Goal: Task Accomplishment & Management: Manage account settings

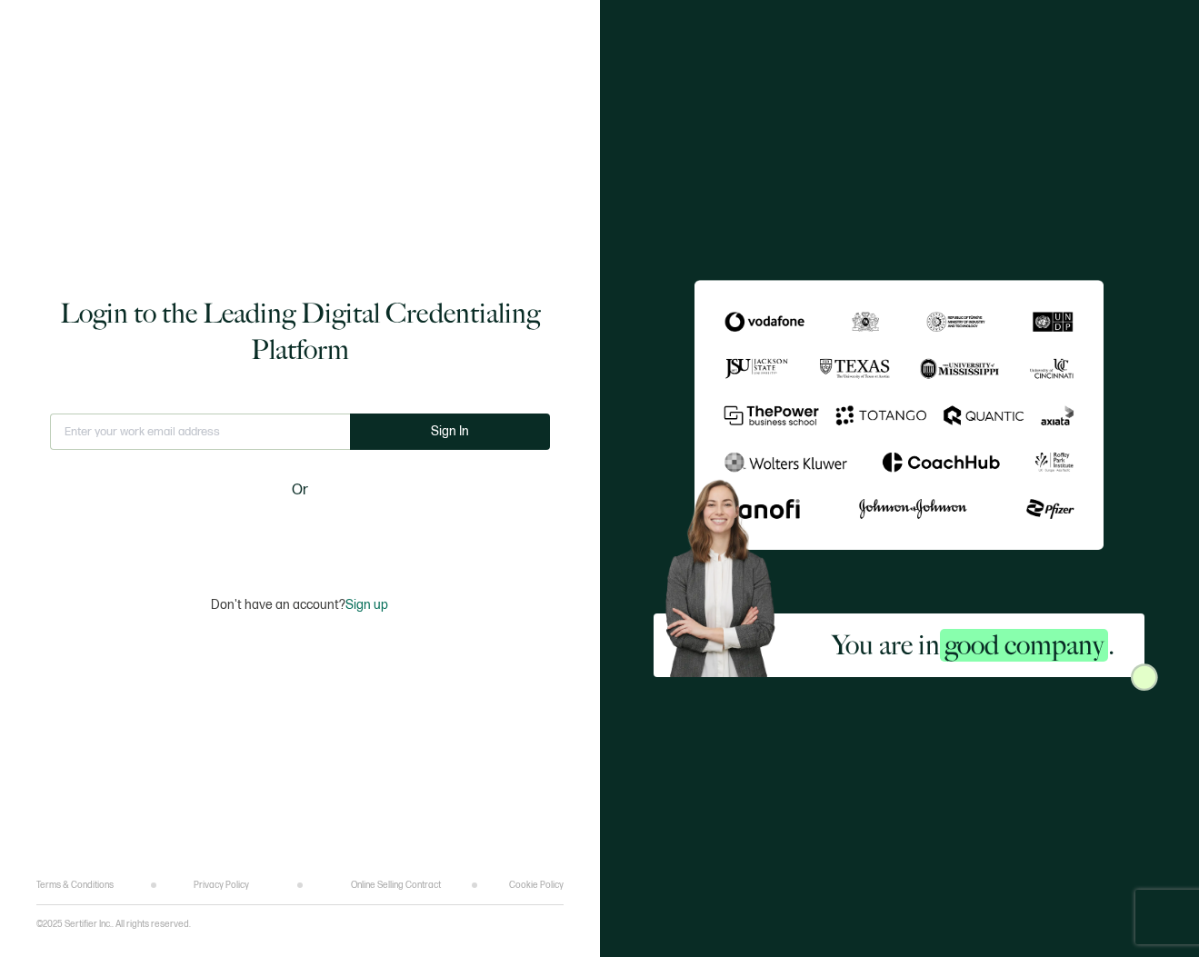
click at [218, 412] on div "Login to the Leading Digital Credentialing Platform This doesn't look like a va…" at bounding box center [299, 453] width 527 height 853
click at [216, 431] on input "text" at bounding box center [200, 432] width 300 height 36
type input "[EMAIL_ADDRESS][DOMAIN_NAME]"
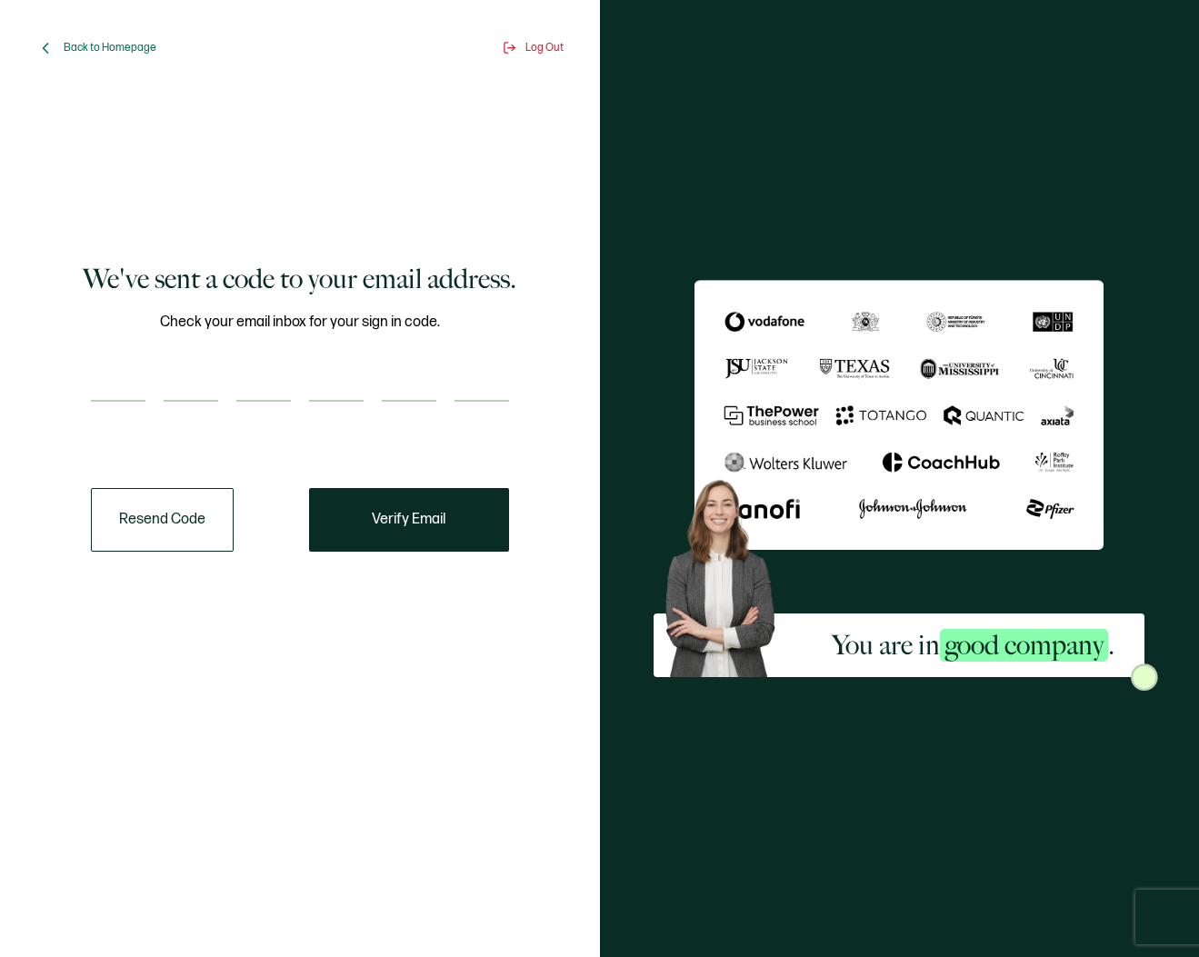
click at [135, 370] on input "number" at bounding box center [118, 383] width 55 height 36
paste input "6"
type input "6"
type input "7"
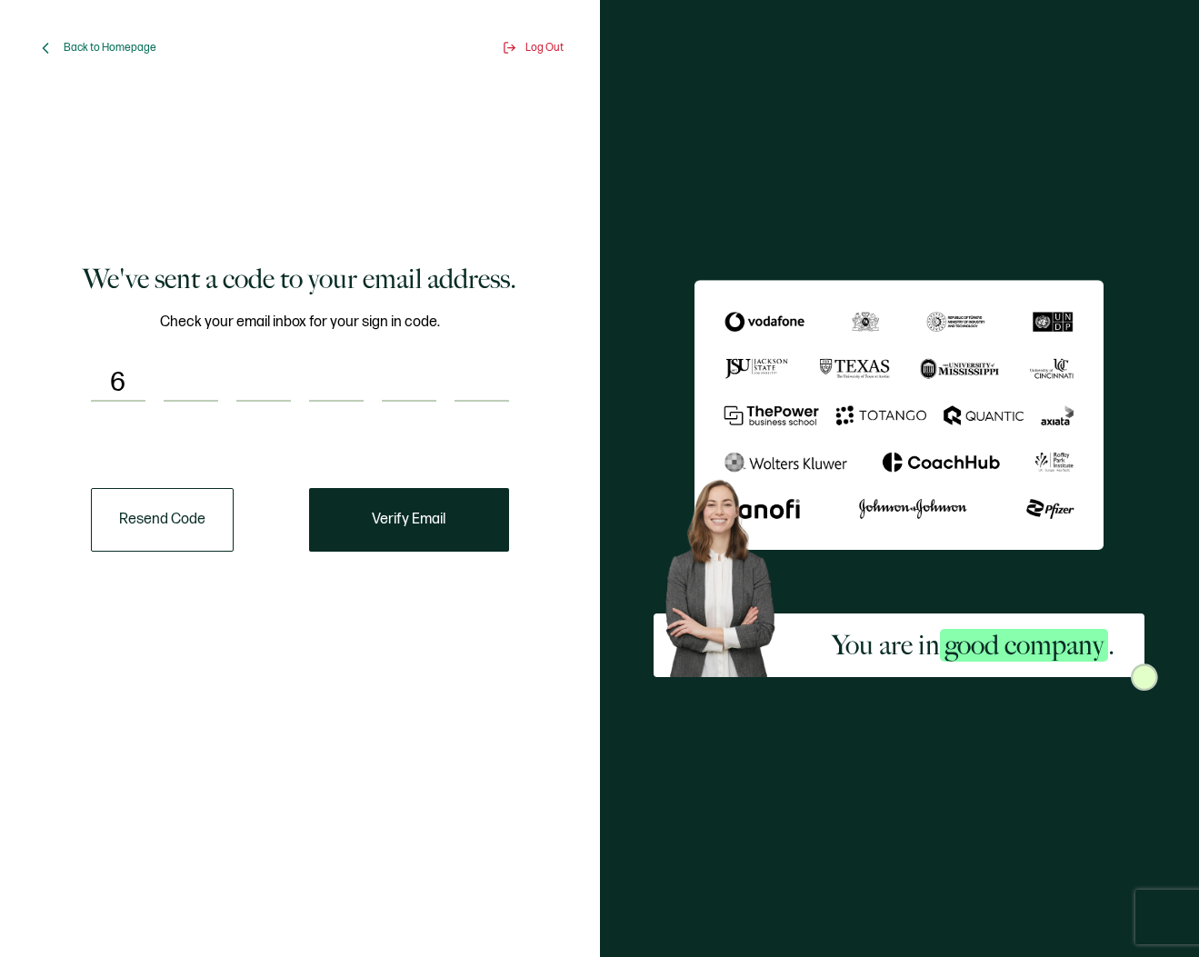
type input "7"
type input "2"
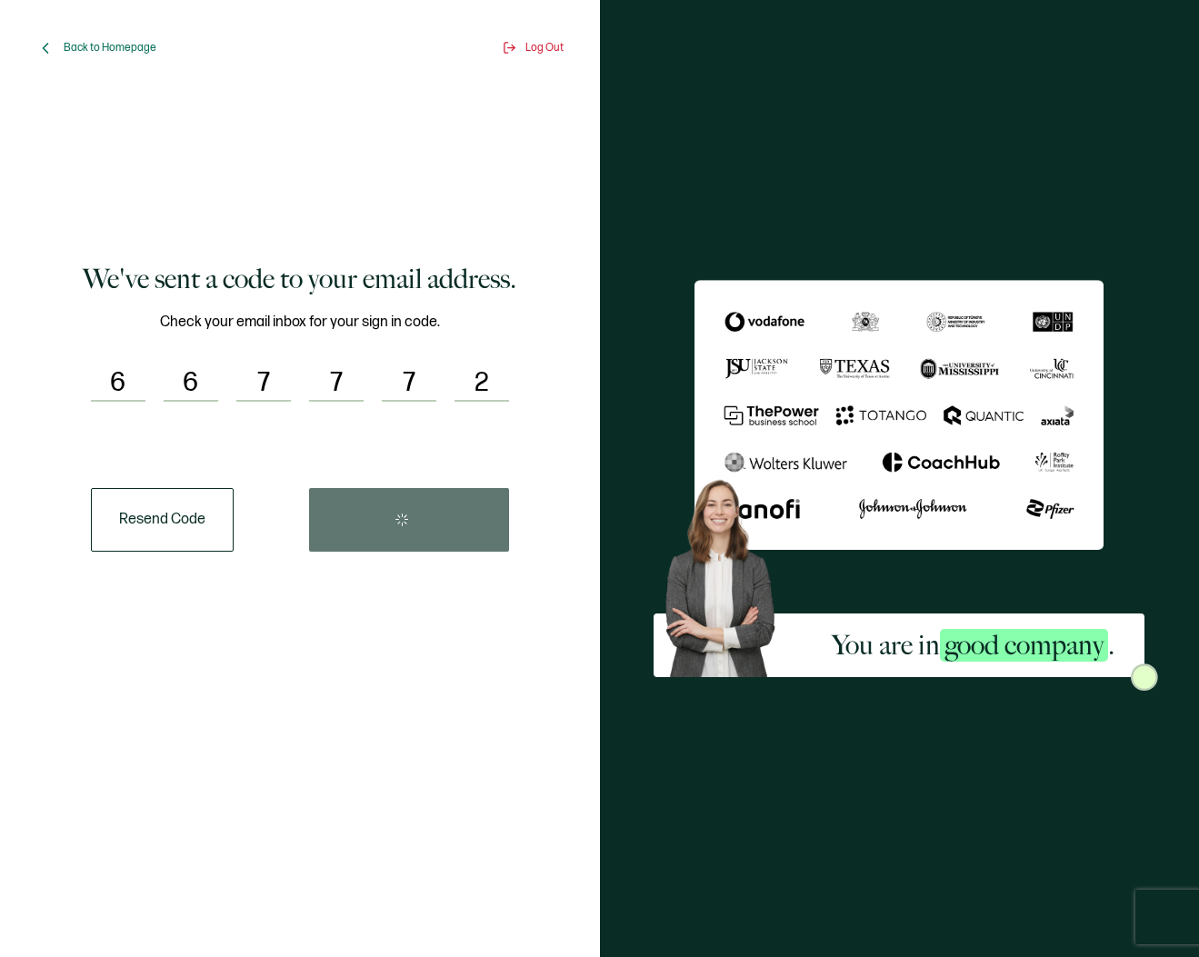
click at [443, 528] on div "Resend Code" at bounding box center [300, 520] width 418 height 64
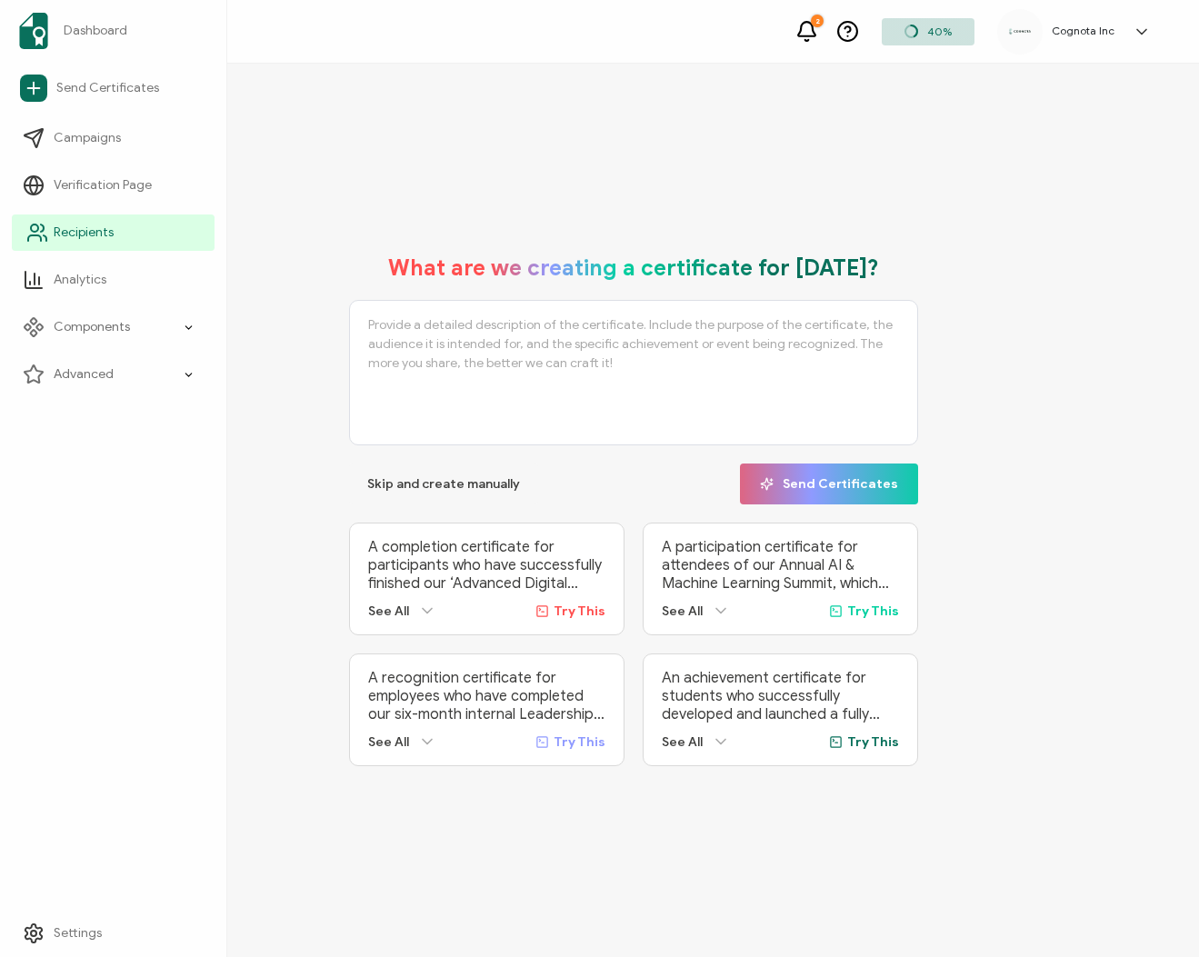
click at [98, 238] on span "Recipients" at bounding box center [84, 233] width 60 height 18
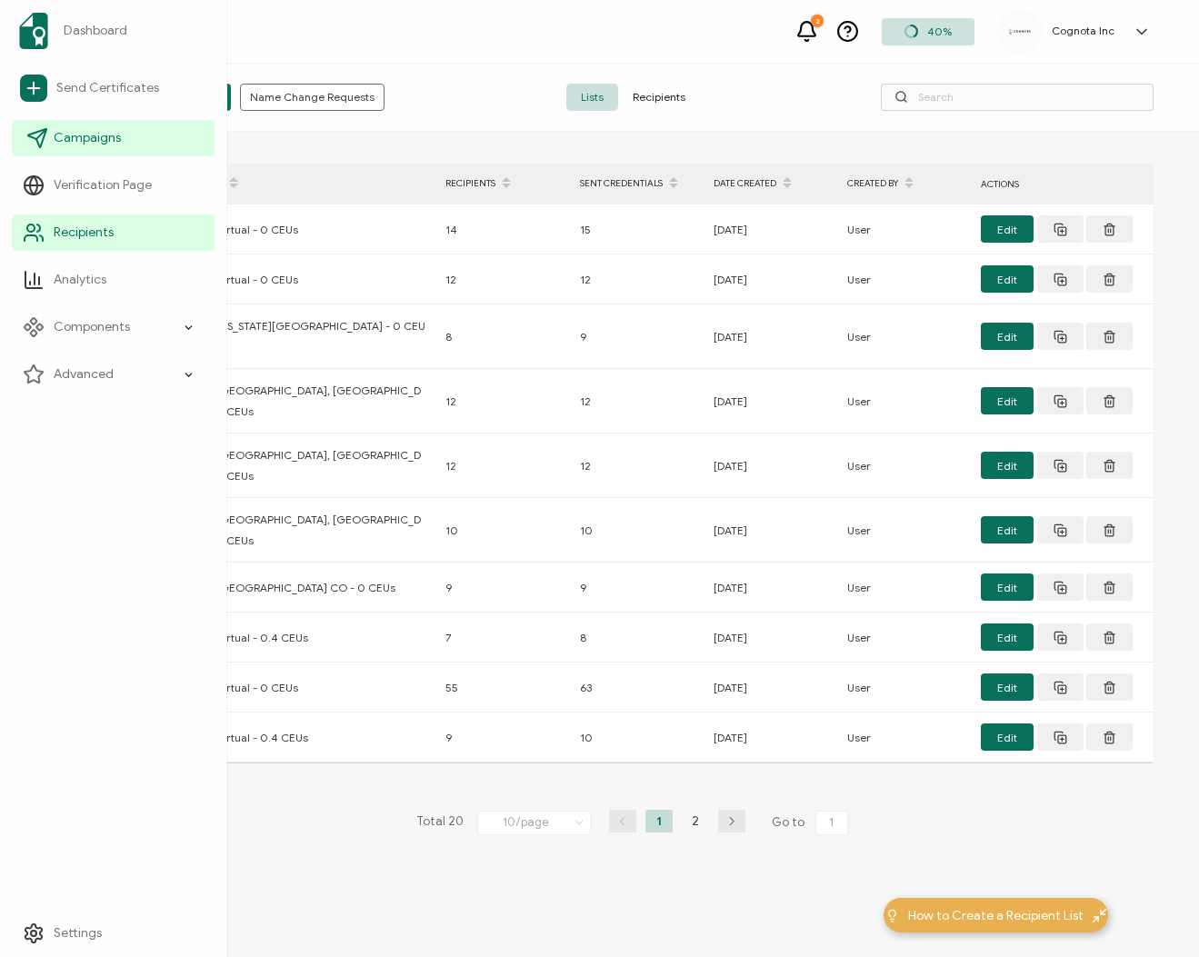
click at [80, 140] on span "Campaigns" at bounding box center [87, 138] width 67 height 18
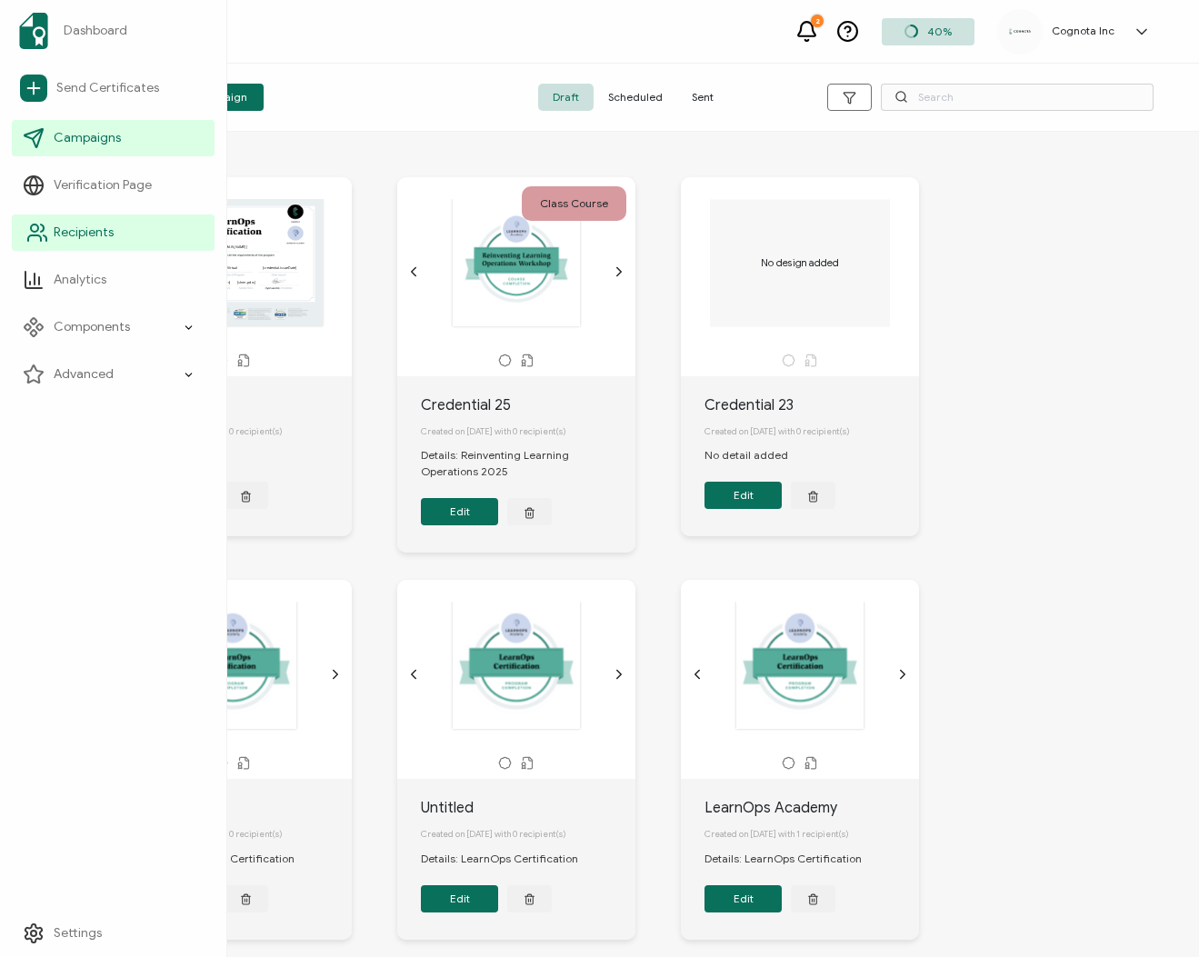
click at [60, 244] on link "Recipients" at bounding box center [113, 233] width 203 height 36
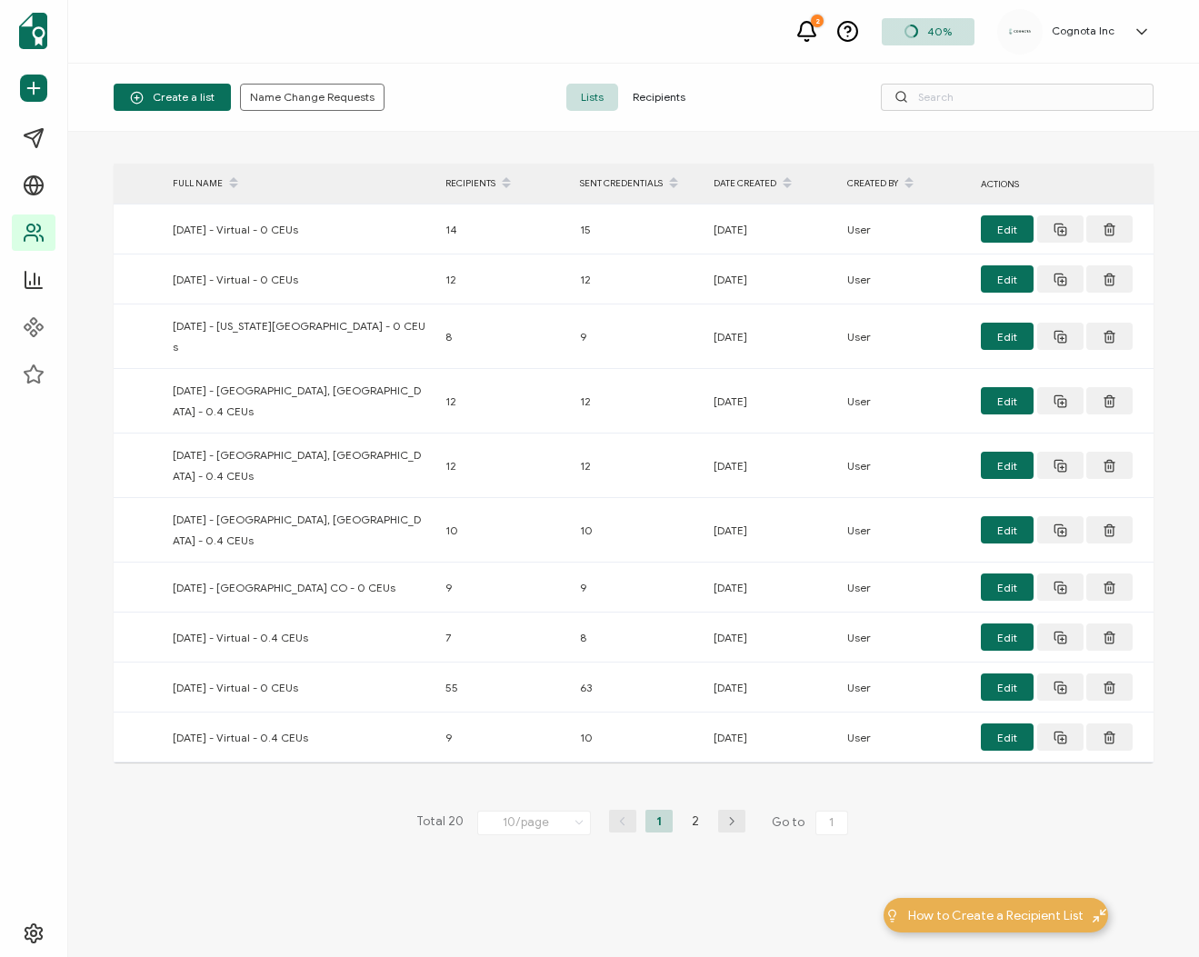
click at [667, 100] on span "Recipients" at bounding box center [659, 97] width 82 height 27
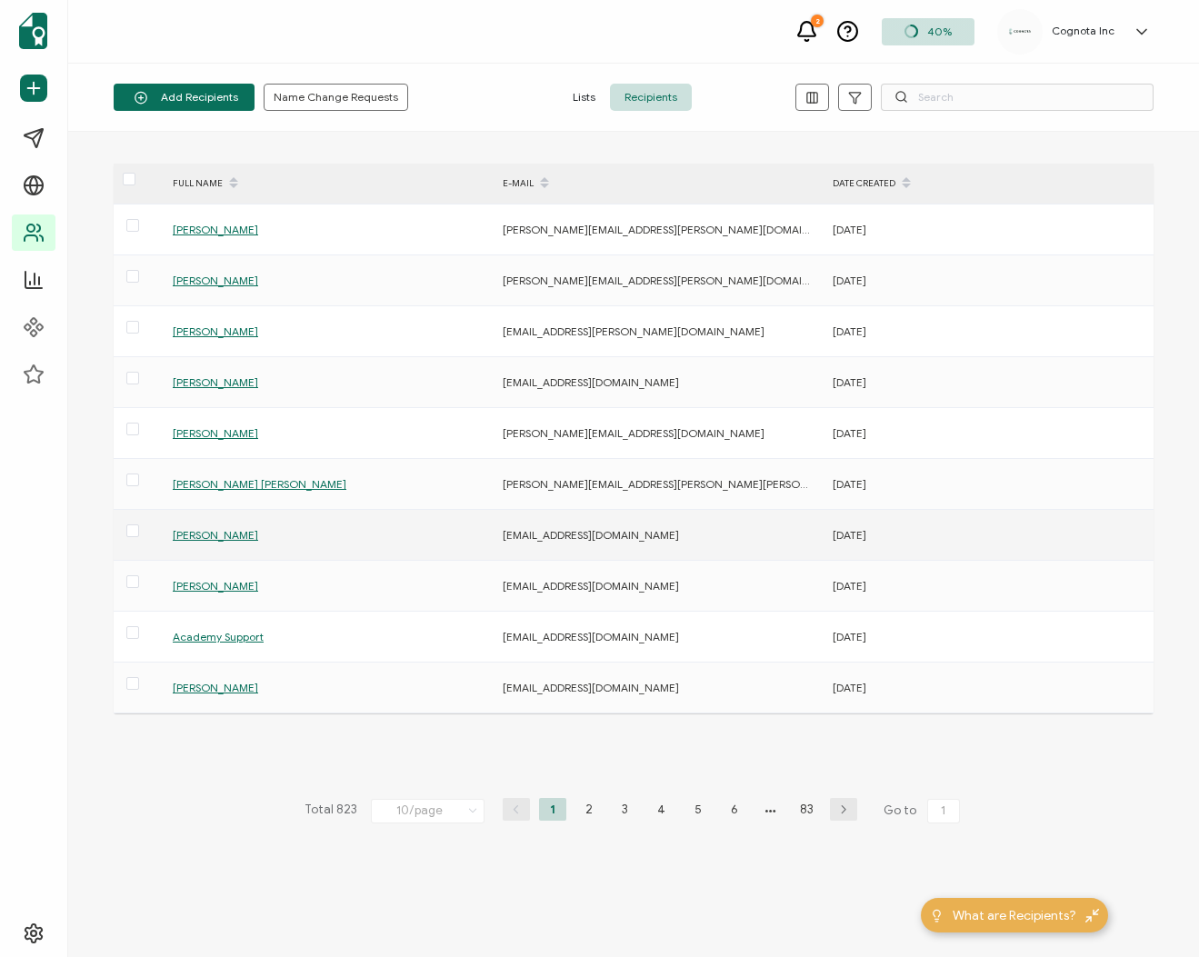
click at [228, 534] on span "[PERSON_NAME]" at bounding box center [215, 535] width 85 height 14
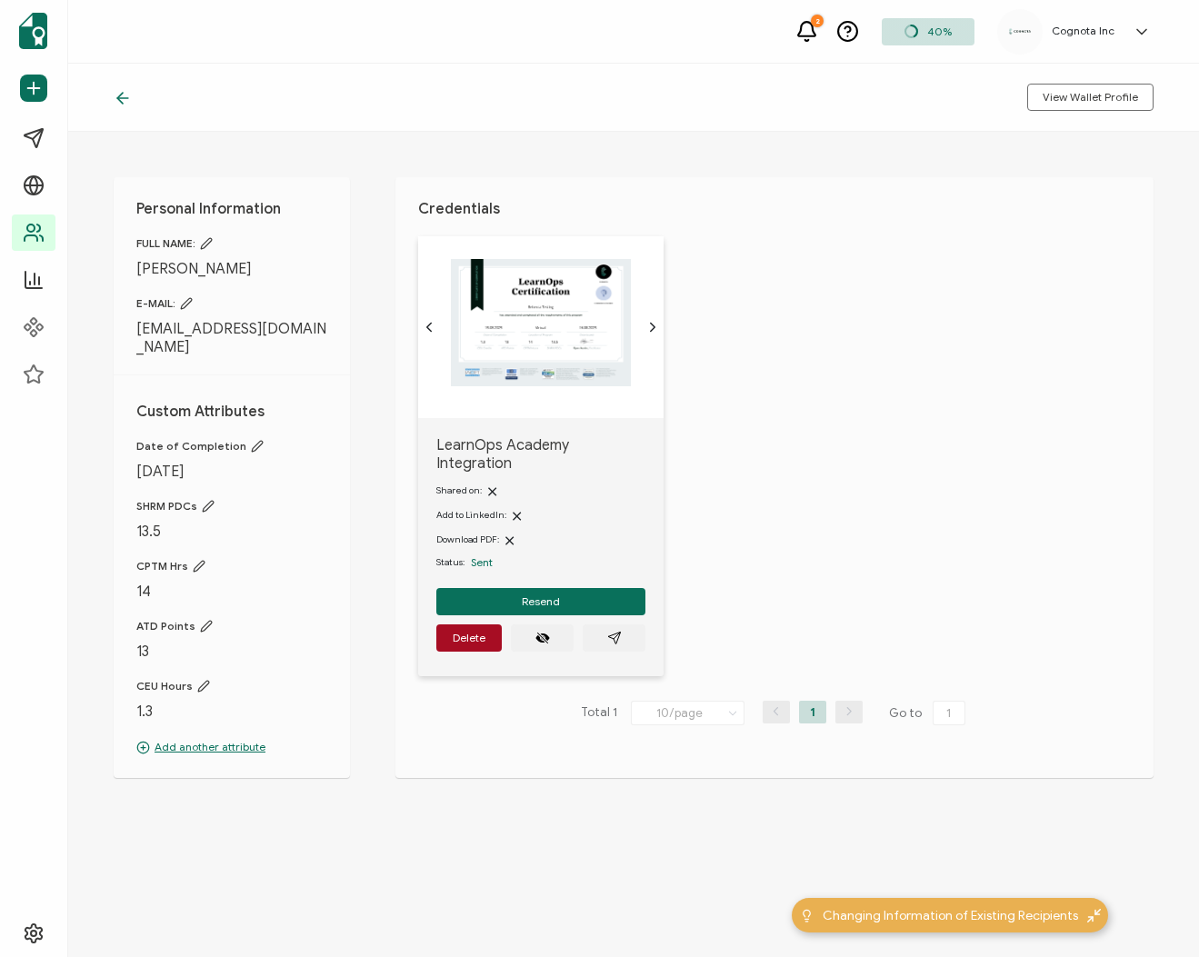
click at [515, 377] on img at bounding box center [541, 322] width 180 height 127
click at [557, 325] on img at bounding box center [541, 322] width 180 height 127
click at [651, 326] on icon "chevron forward outline" at bounding box center [652, 327] width 15 height 15
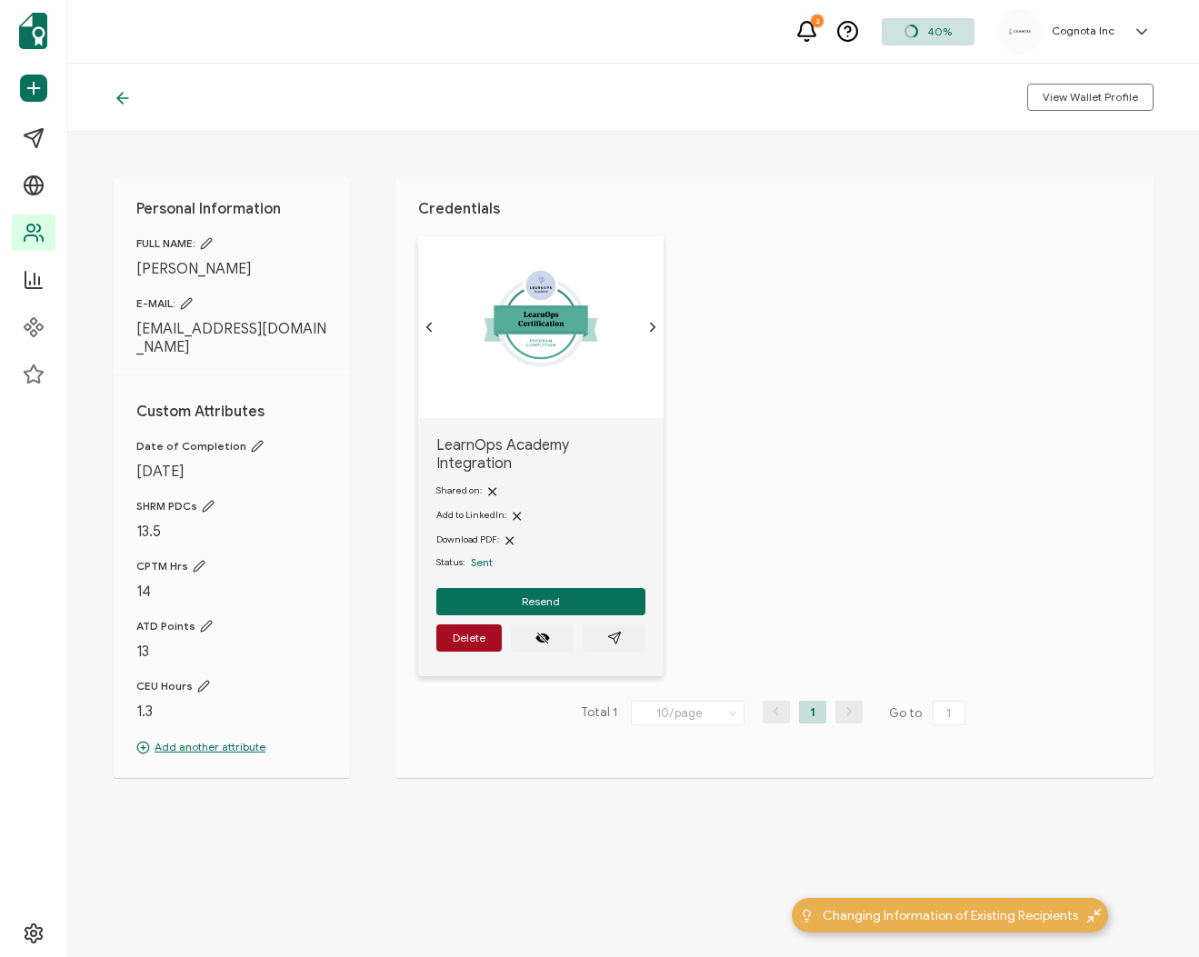
click at [651, 326] on icon "chevron forward outline" at bounding box center [652, 327] width 15 height 15
click at [432, 328] on icon "chevron back outline" at bounding box center [429, 327] width 15 height 15
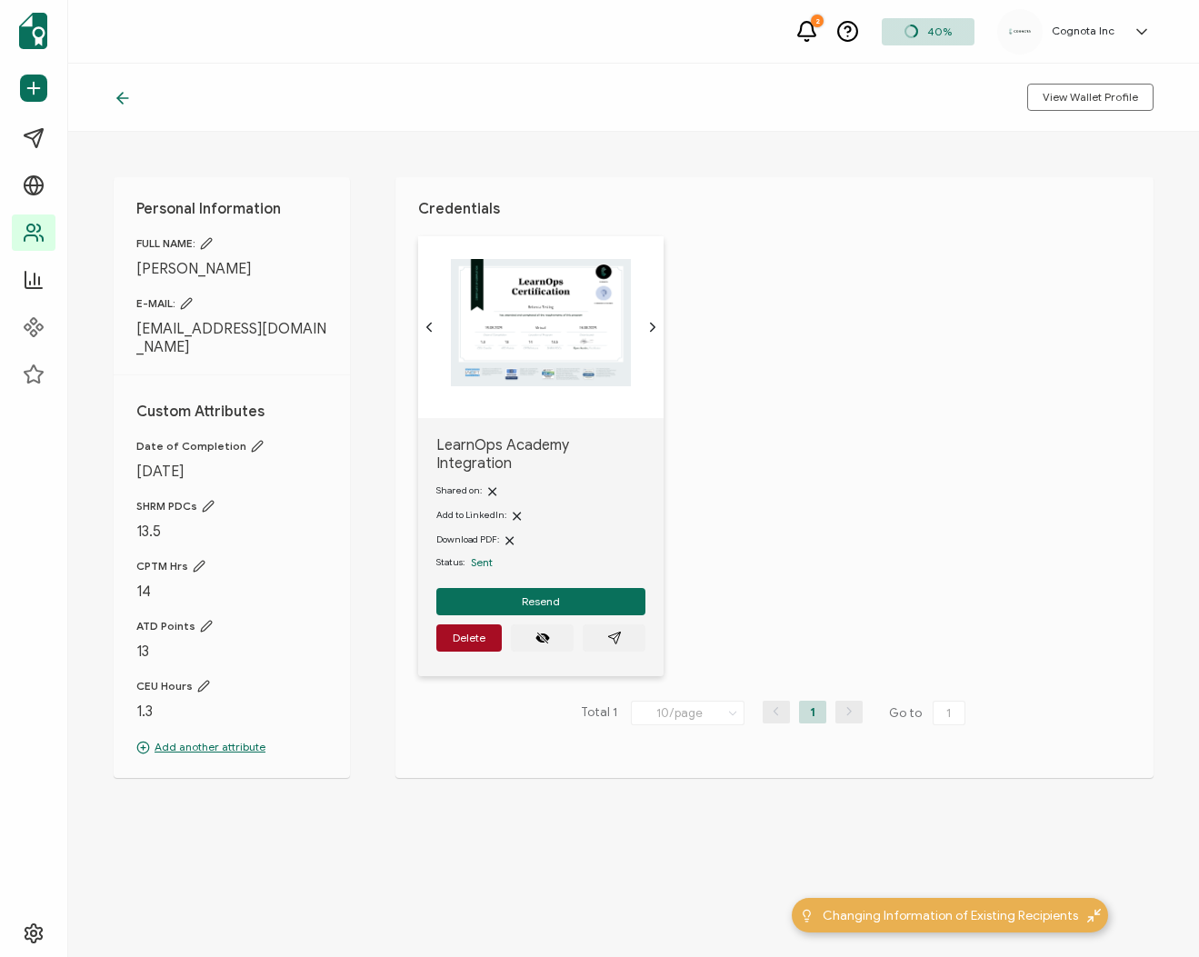
click at [125, 89] on icon at bounding box center [123, 98] width 18 height 18
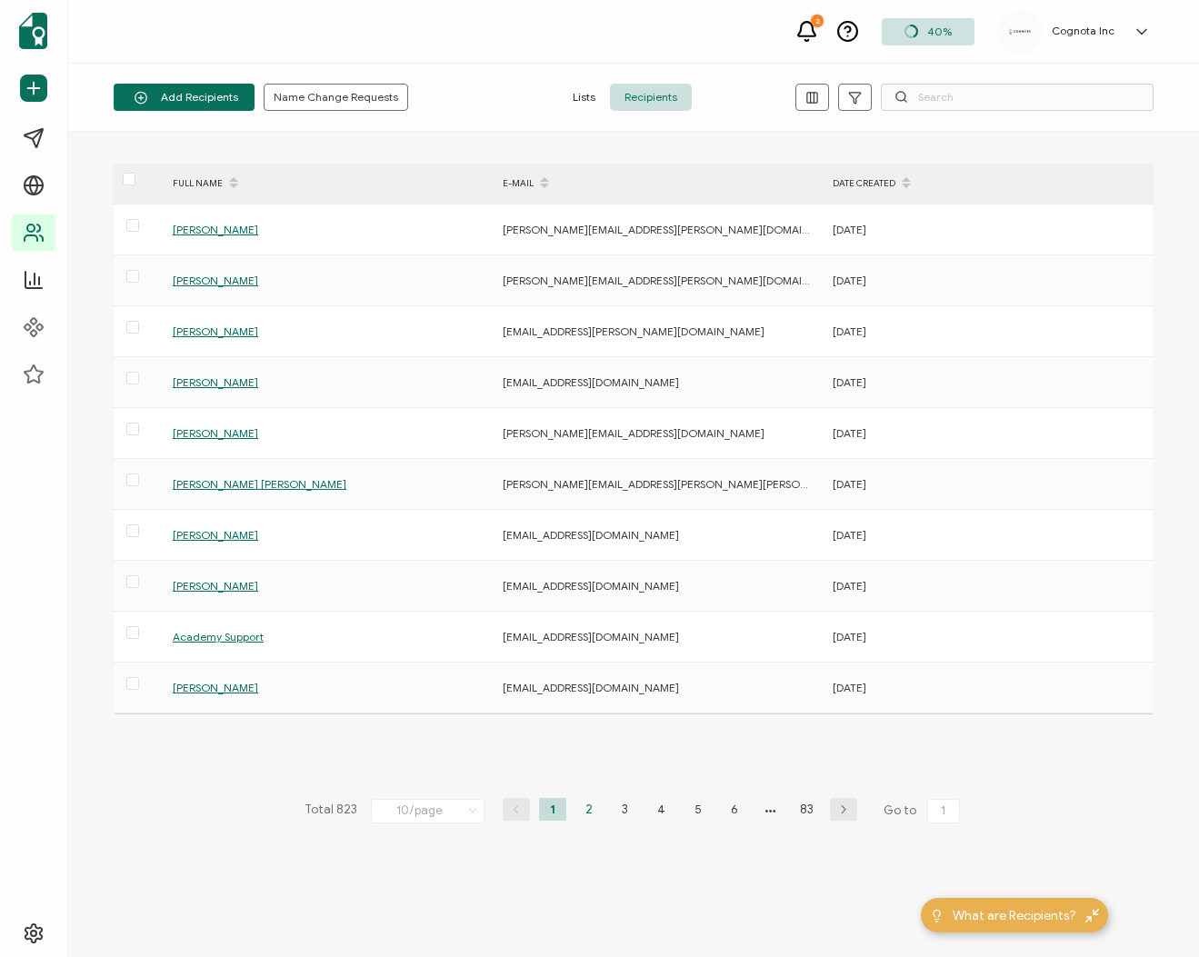
click at [588, 808] on li "2" at bounding box center [588, 809] width 27 height 23
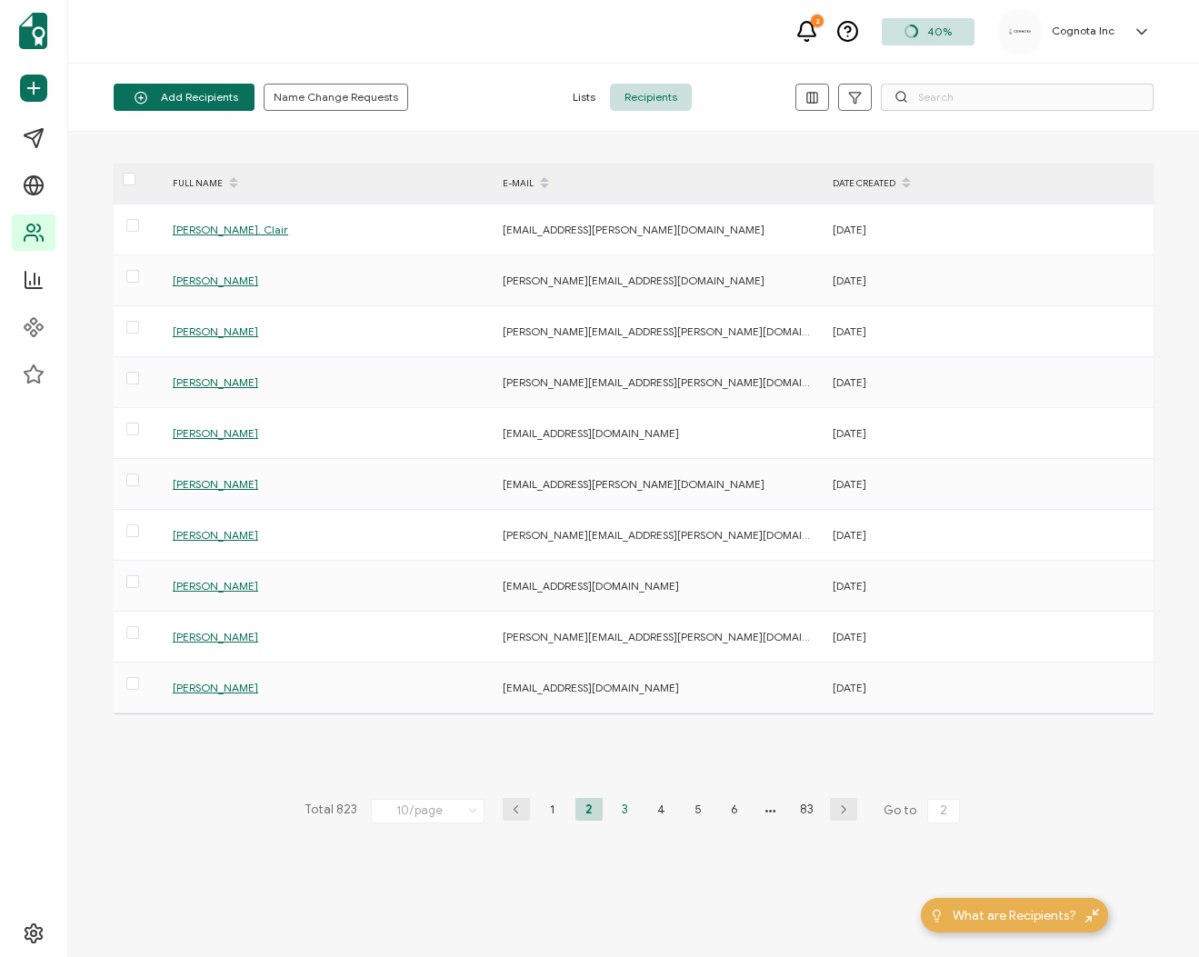
click at [628, 805] on li "3" at bounding box center [625, 809] width 27 height 23
click at [658, 810] on li "4" at bounding box center [661, 809] width 27 height 23
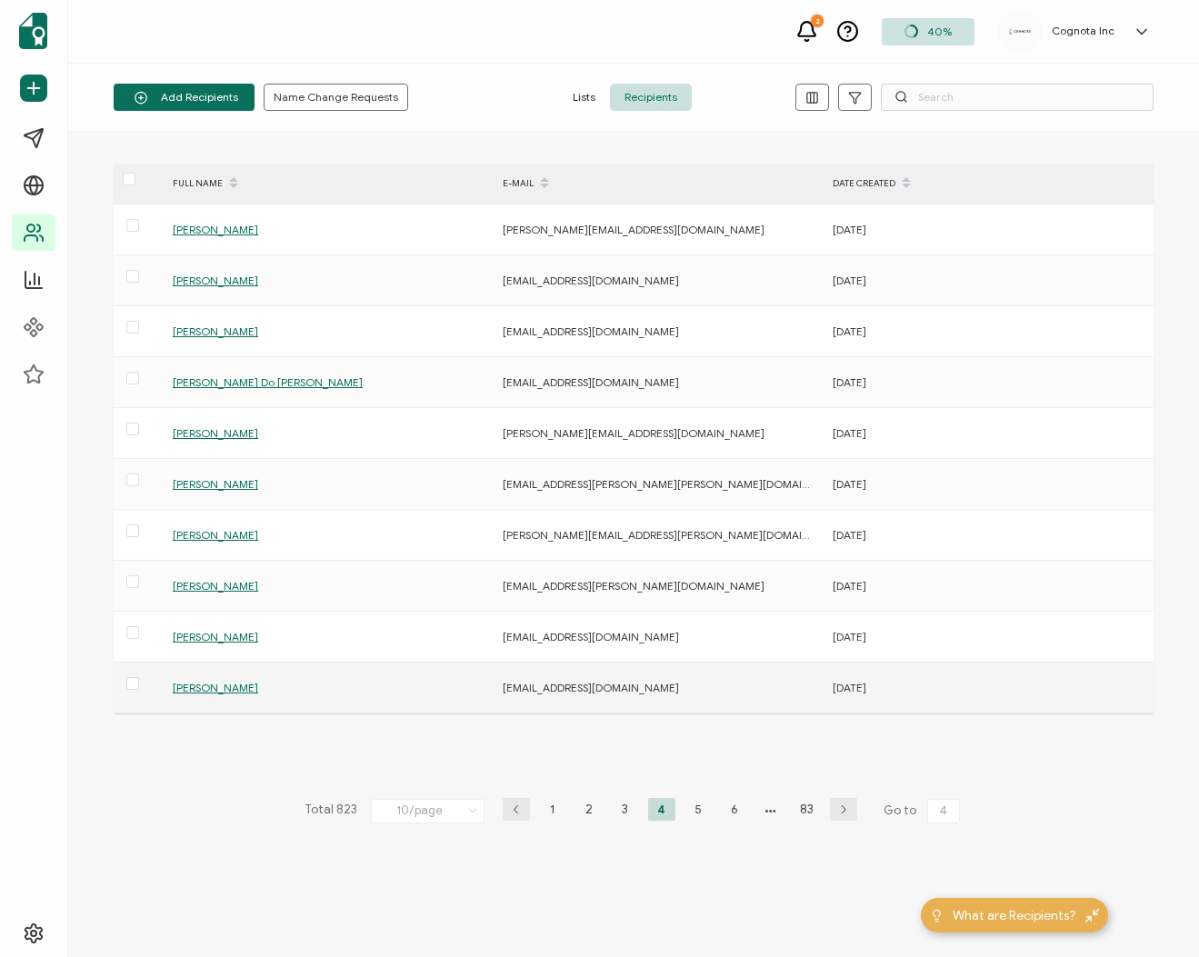
click at [213, 679] on div "[PERSON_NAME]" at bounding box center [328, 687] width 328 height 21
click at [192, 691] on span "[PERSON_NAME]" at bounding box center [215, 688] width 85 height 14
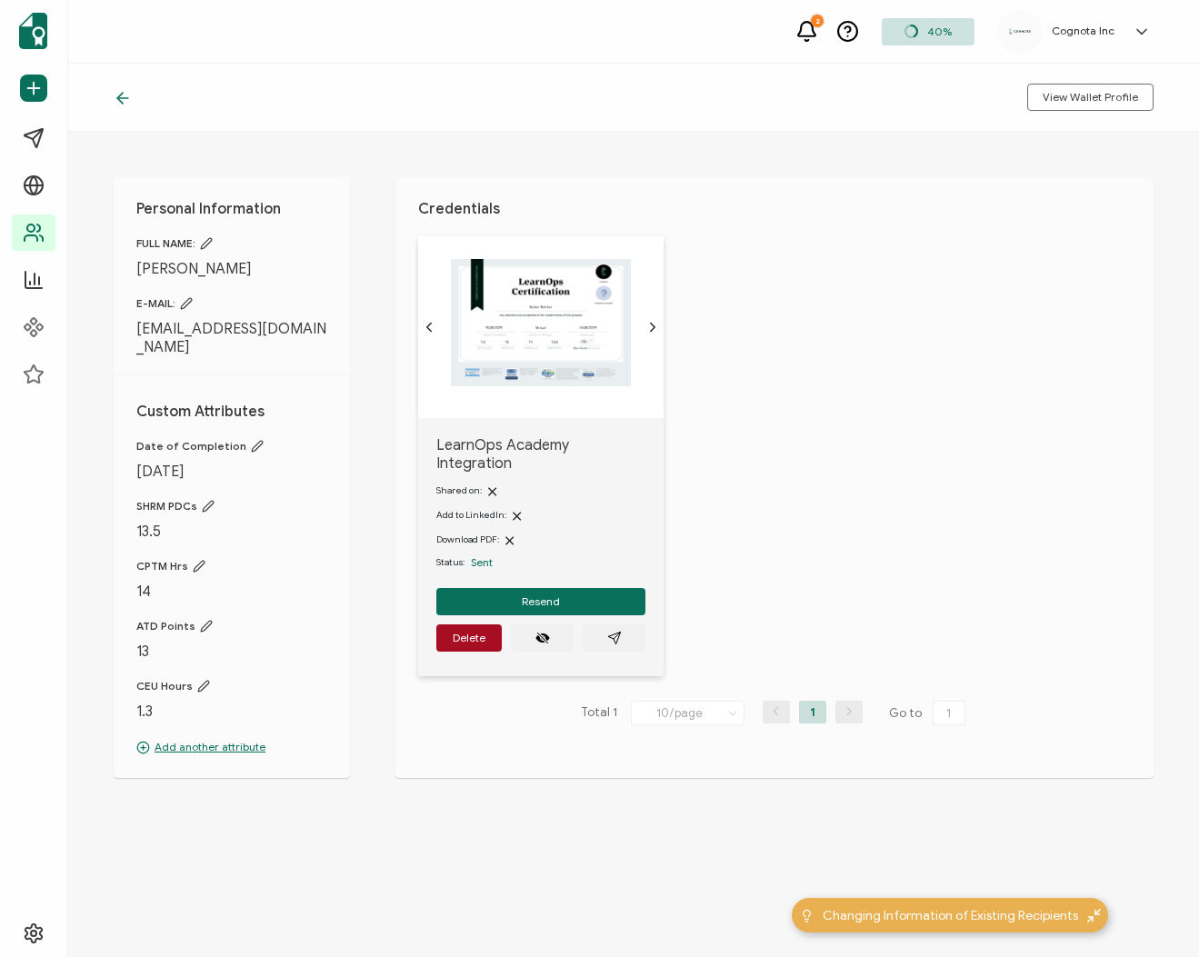
click at [536, 340] on img at bounding box center [541, 322] width 180 height 127
click at [125, 98] on icon at bounding box center [122, 98] width 11 height 0
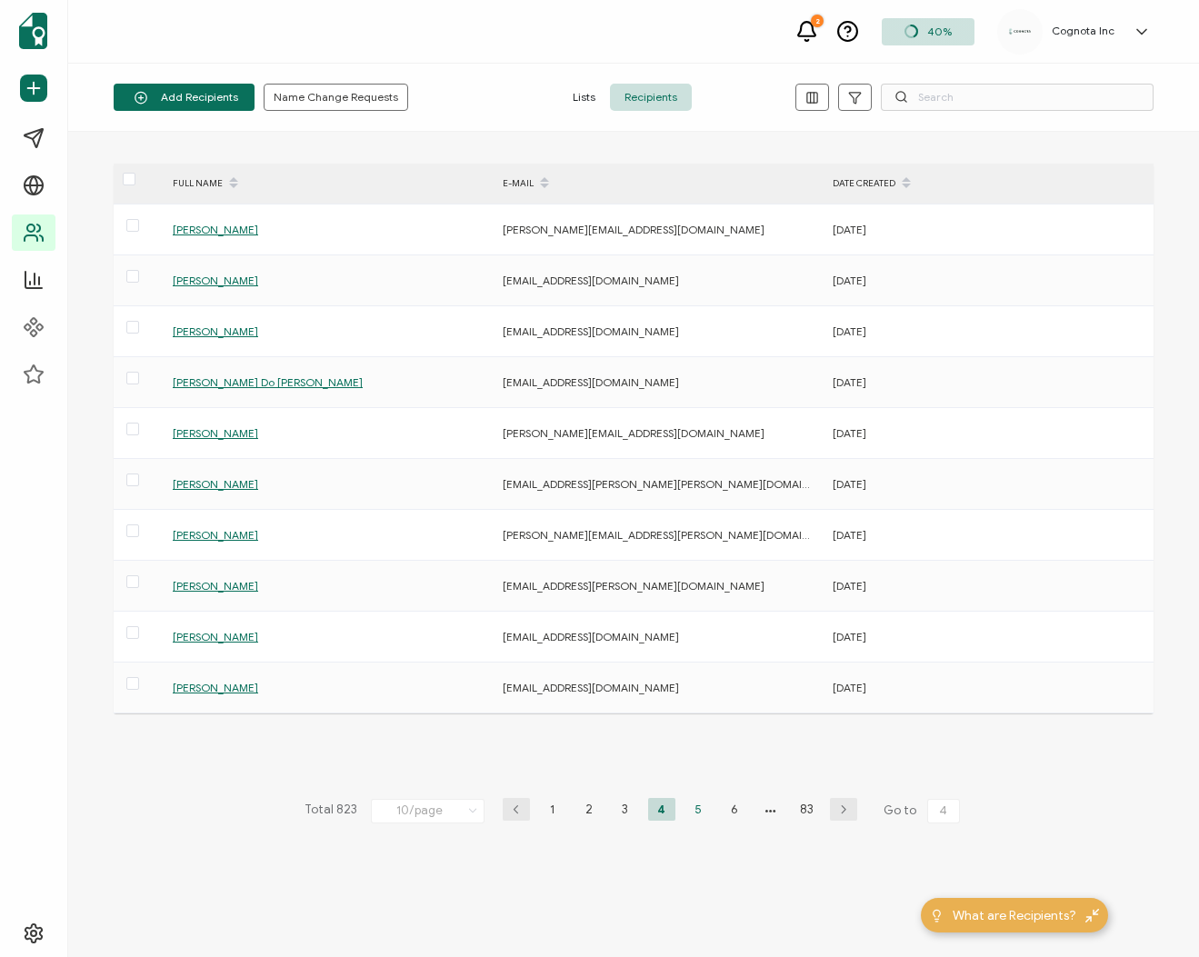
click at [700, 812] on li "5" at bounding box center [698, 809] width 27 height 23
